Goal: Obtain resource: Download file/media

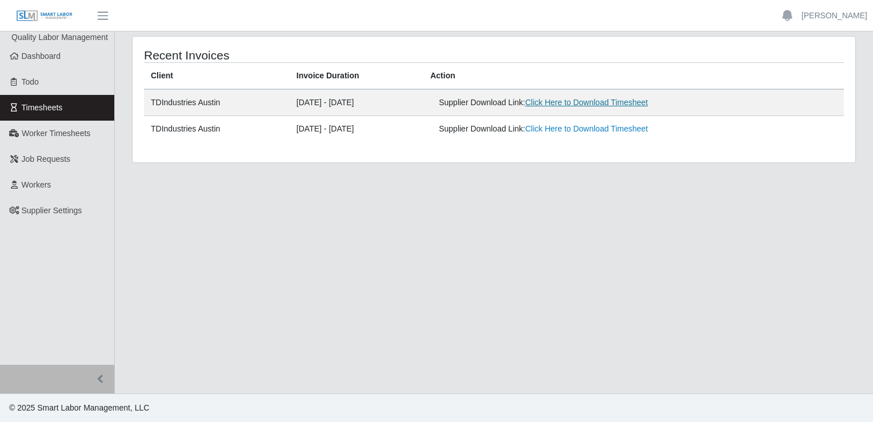
click at [571, 103] on link "Click Here to Download Timesheet" at bounding box center [586, 102] width 123 height 9
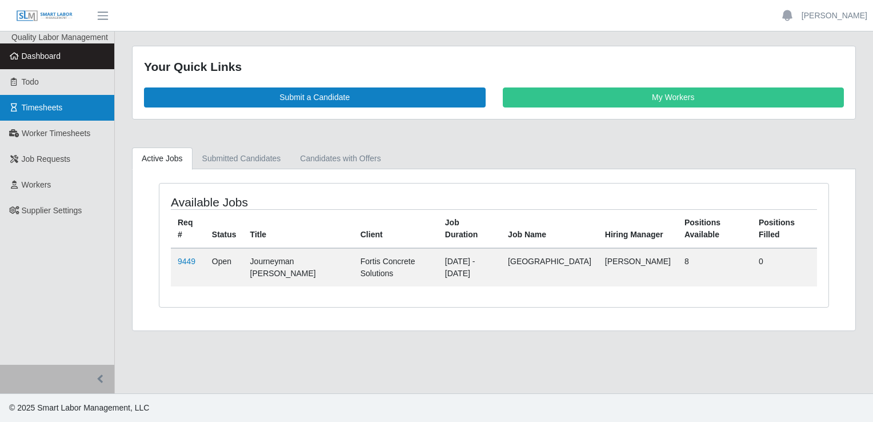
click at [62, 116] on link "Timesheets" at bounding box center [57, 108] width 114 height 26
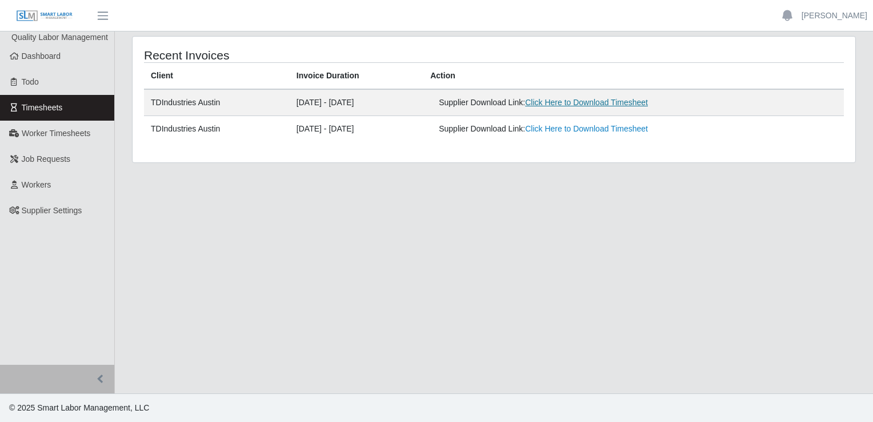
click at [585, 103] on link "Click Here to Download Timesheet" at bounding box center [586, 102] width 123 height 9
